Goal: Find specific page/section

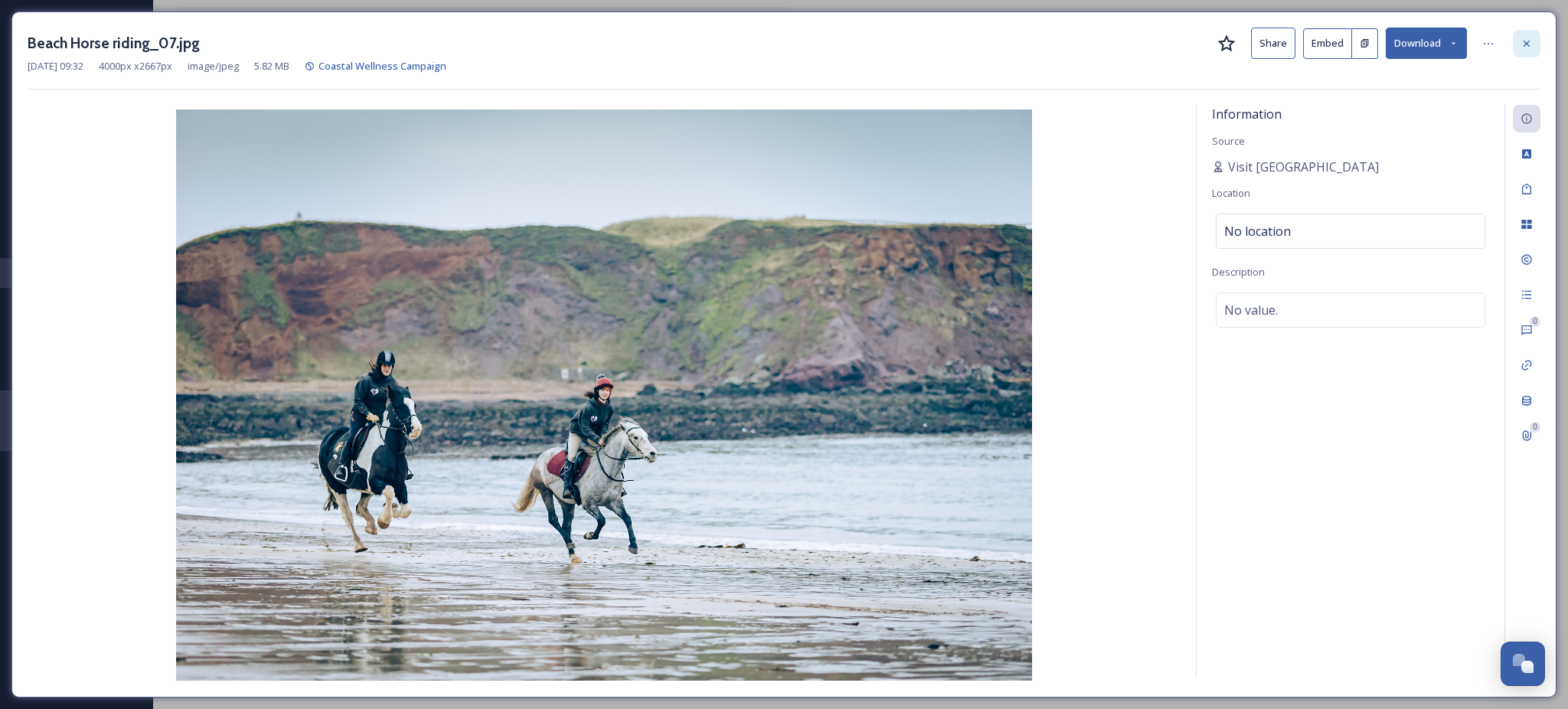
click at [1536, 40] on div at bounding box center [1527, 43] width 28 height 28
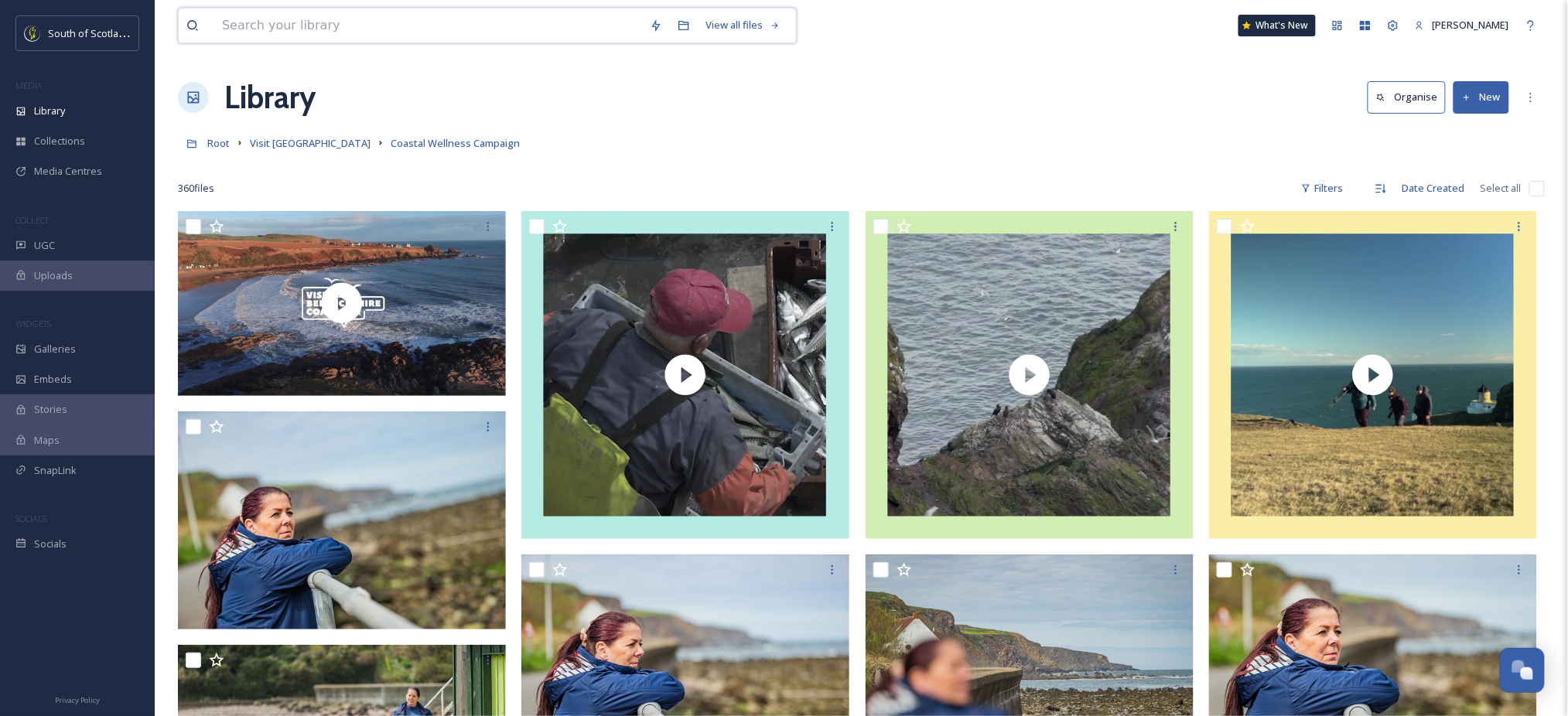
click at [582, 22] on input at bounding box center [427, 25] width 427 height 34
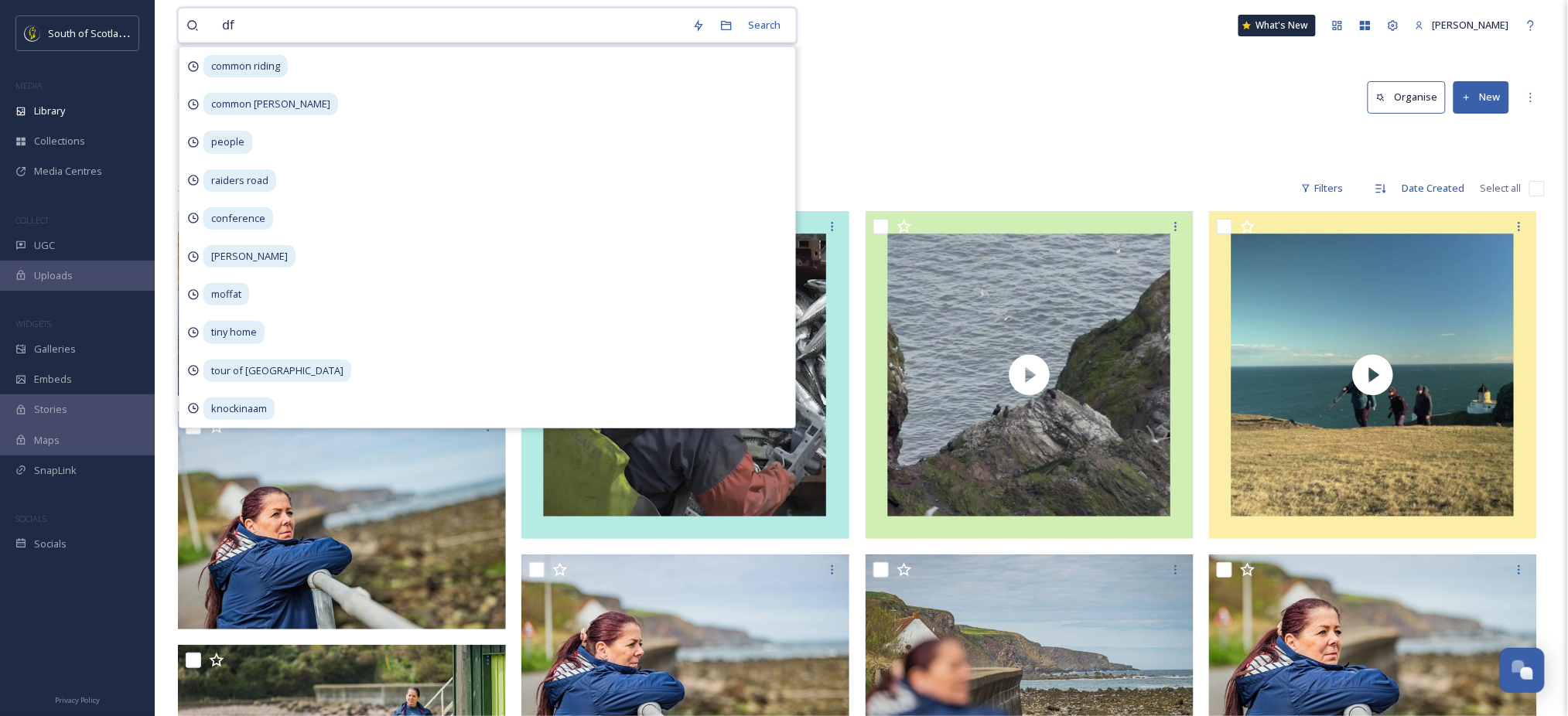
type input "dfm"
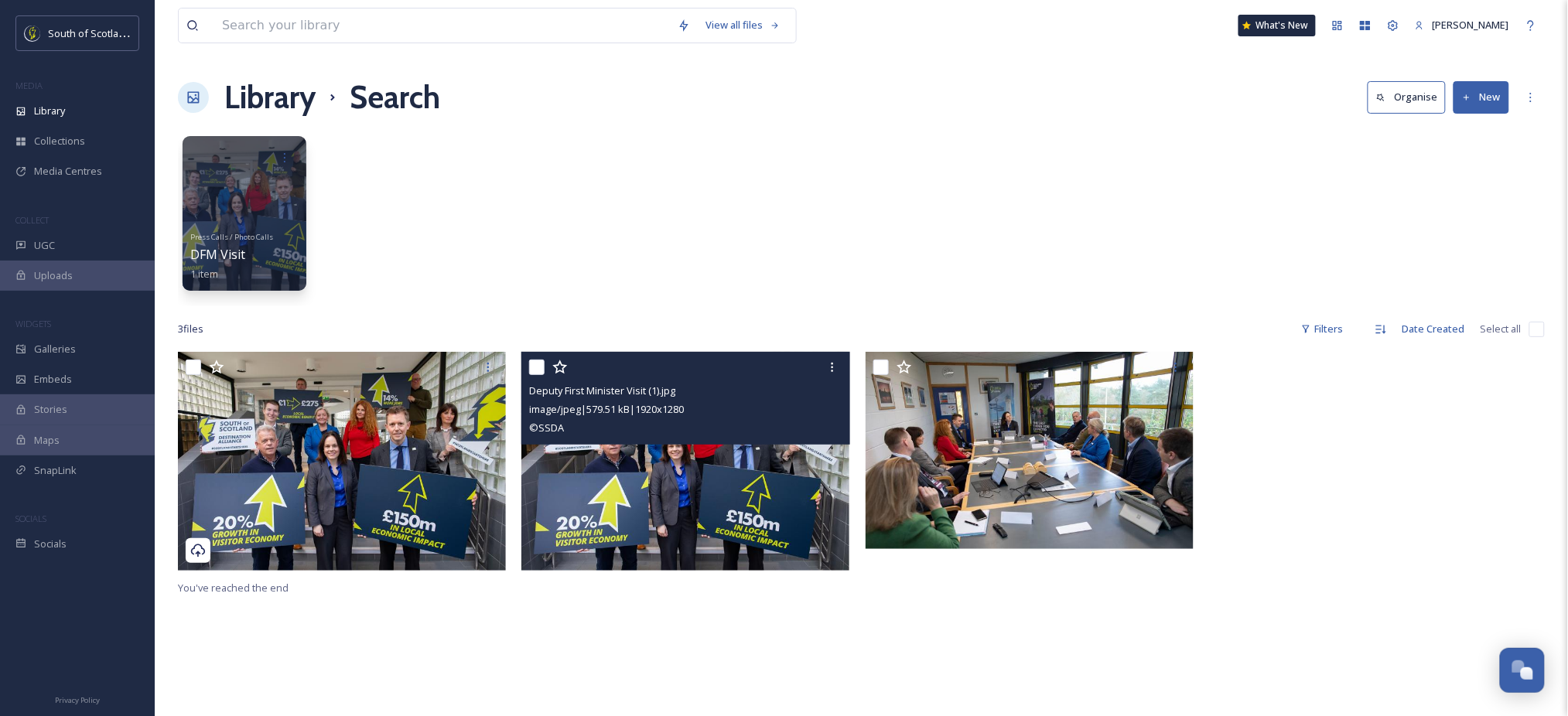
click at [629, 437] on div "© SSDA" at bounding box center [687, 427] width 317 height 18
click at [641, 491] on img at bounding box center [685, 461] width 328 height 219
